Goal: Check status: Check status

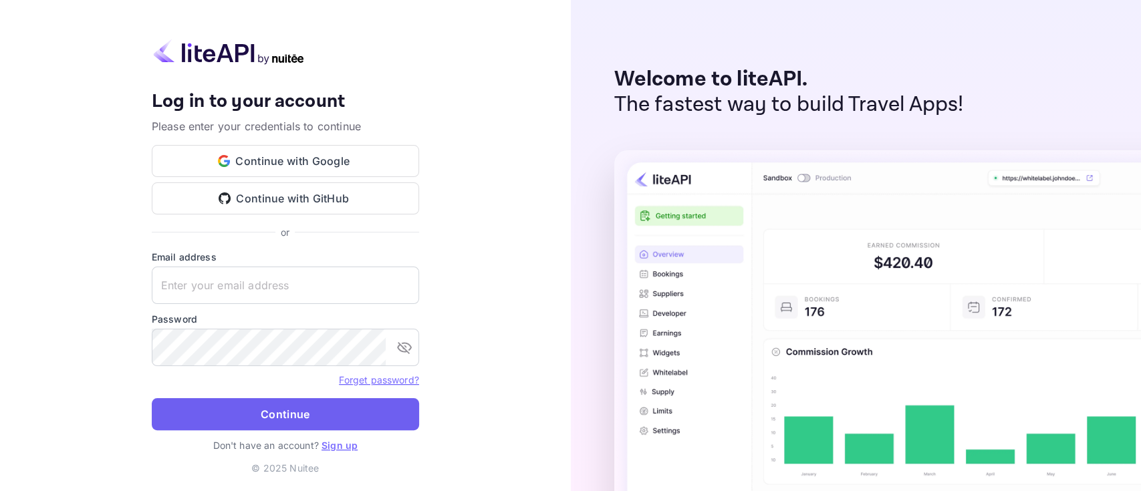
type input "[PERSON_NAME][EMAIL_ADDRESS][DOMAIN_NAME]"
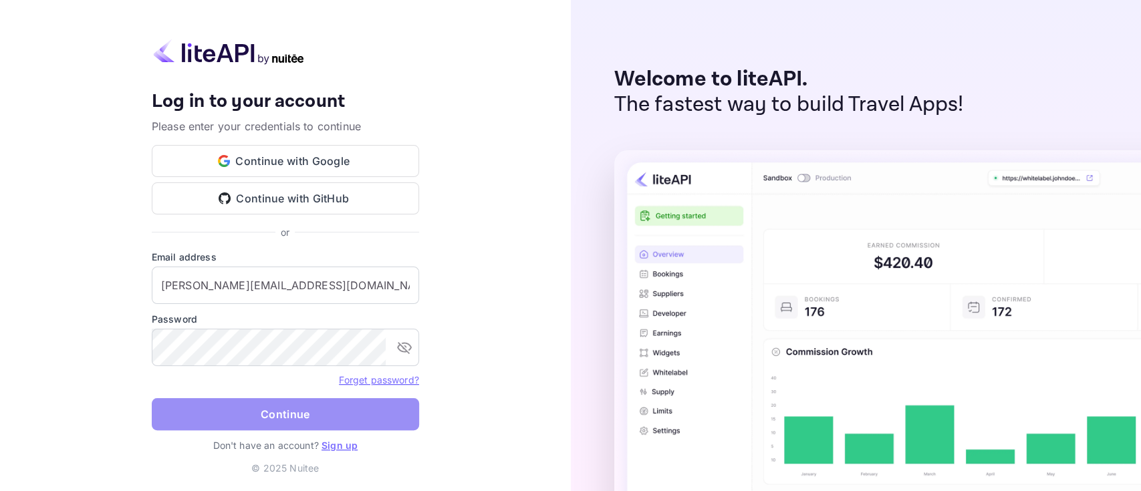
click at [284, 409] on button "Continue" at bounding box center [285, 414] width 267 height 32
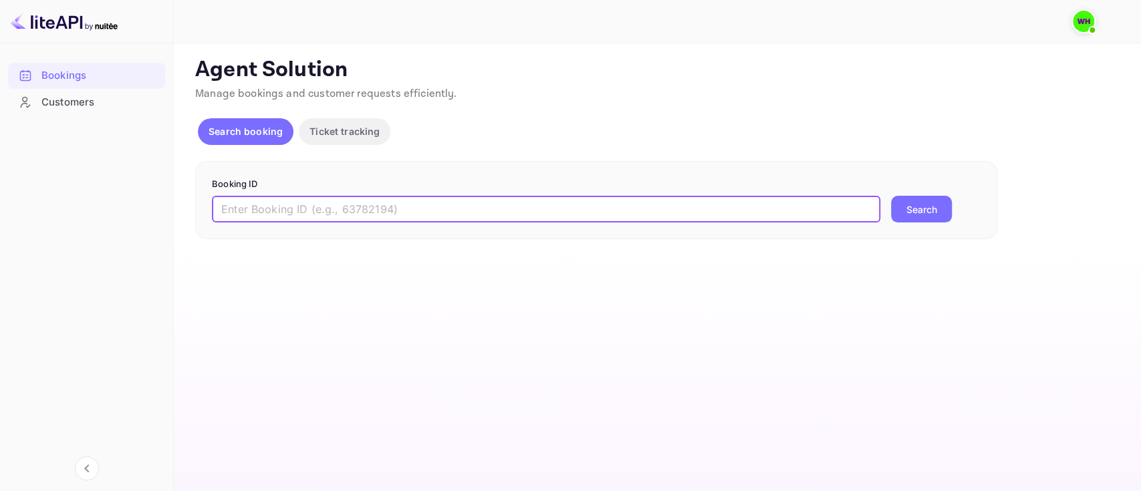
click at [327, 215] on input "text" at bounding box center [546, 209] width 669 height 27
paste input "9453769"
type input "9453769"
click at [891, 196] on button "Search" at bounding box center [921, 209] width 61 height 27
